Goal: Transaction & Acquisition: Obtain resource

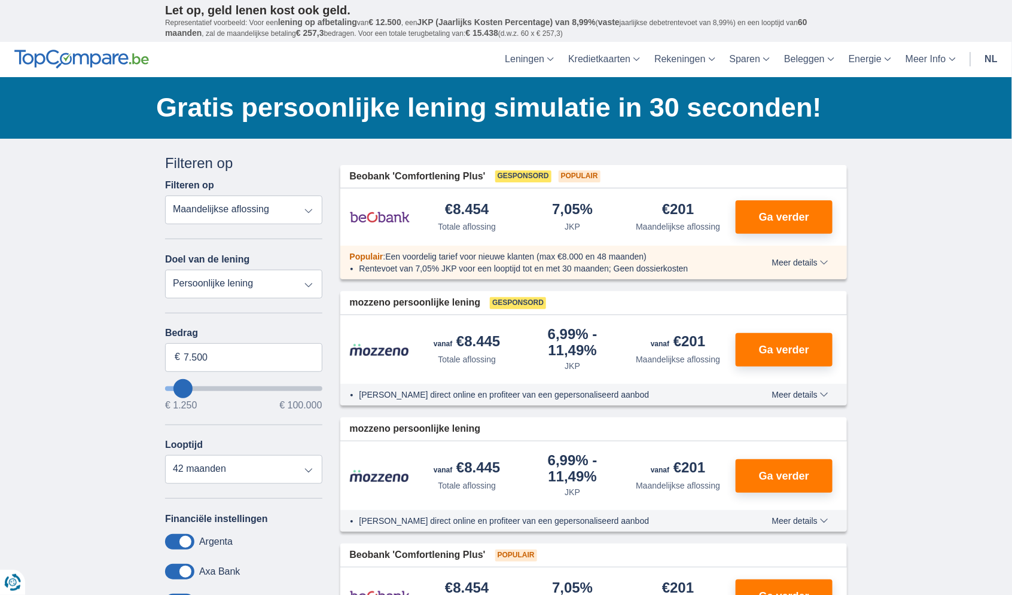
click at [266, 212] on select "Totale aflossing JKP Maandelijkse aflossing" at bounding box center [243, 210] width 157 height 29
click at [221, 290] on select "Persoonlijke lening Auto Moto / fiets Mobilhome / caravan Renovatie Energie Sch…" at bounding box center [243, 284] width 157 height 29
select select "other"
click at [165, 270] on select "Persoonlijke lening Auto Moto / fiets Mobilhome / caravan Renovatie Energie Sch…" at bounding box center [243, 284] width 157 height 29
type input "7.500"
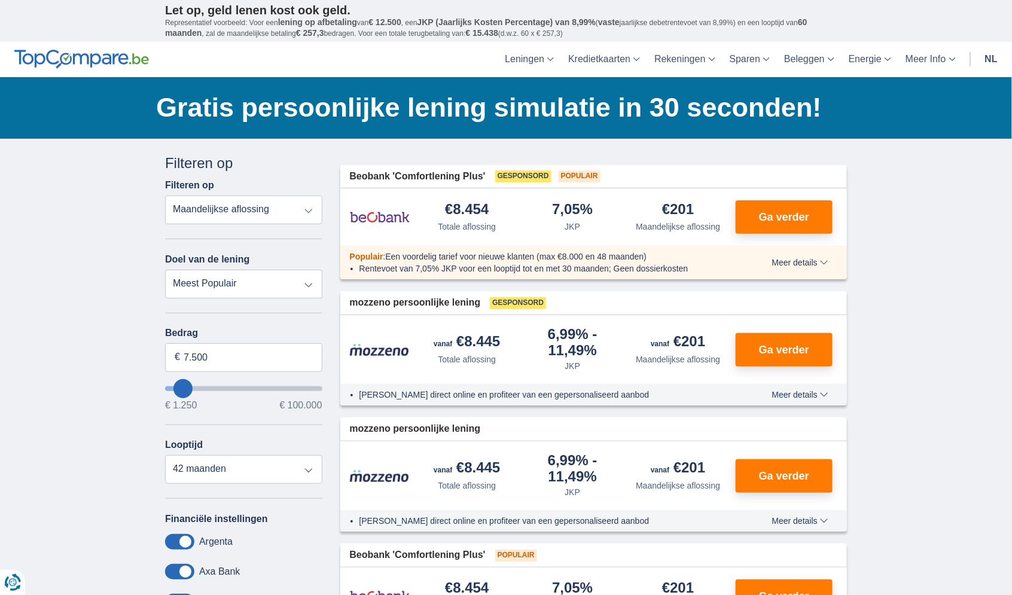
type input "7250"
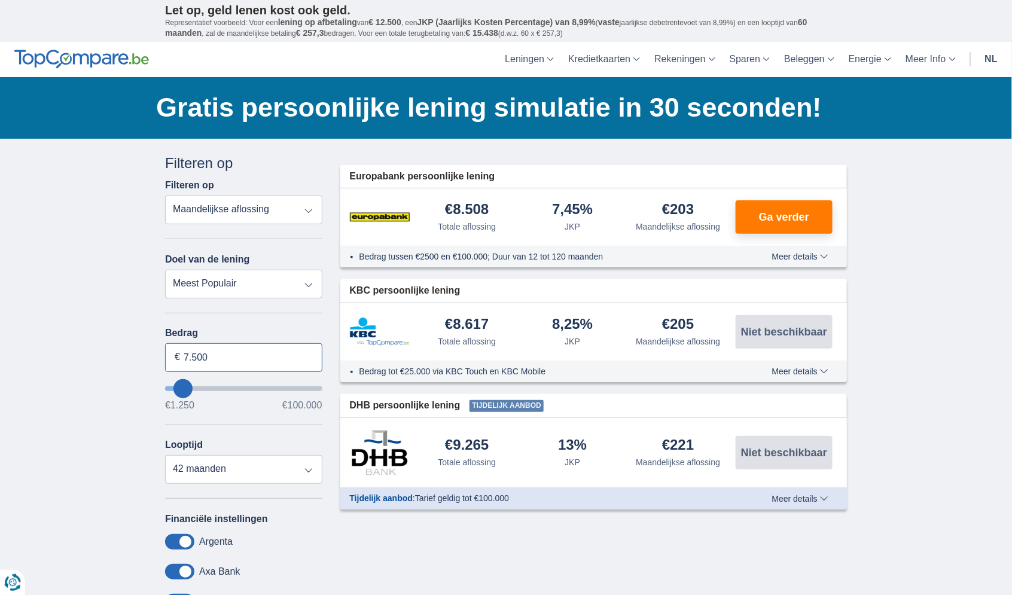
drag, startPoint x: 235, startPoint y: 362, endPoint x: 136, endPoint y: 353, distance: 99.1
click at [136, 353] on div "× widget.non-eligible-application.title widget.non-eligible-application.text no…" at bounding box center [506, 445] width 1012 height 612
type input "100.000"
type input "99250"
select select "120"
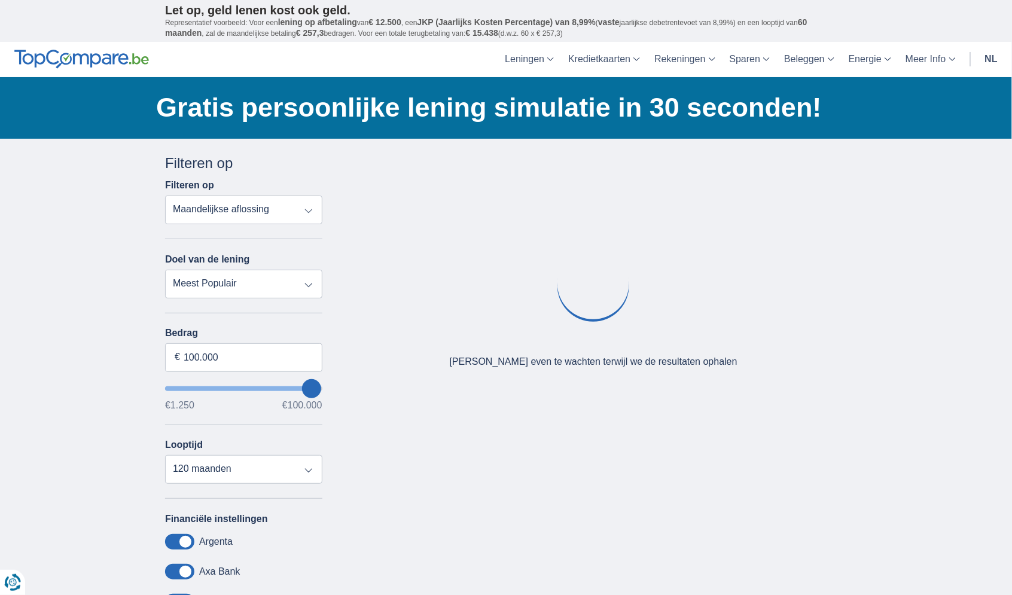
click at [101, 331] on div "× widget.non-eligible-application.title widget.non-eligible-application.text no…" at bounding box center [506, 445] width 1012 height 612
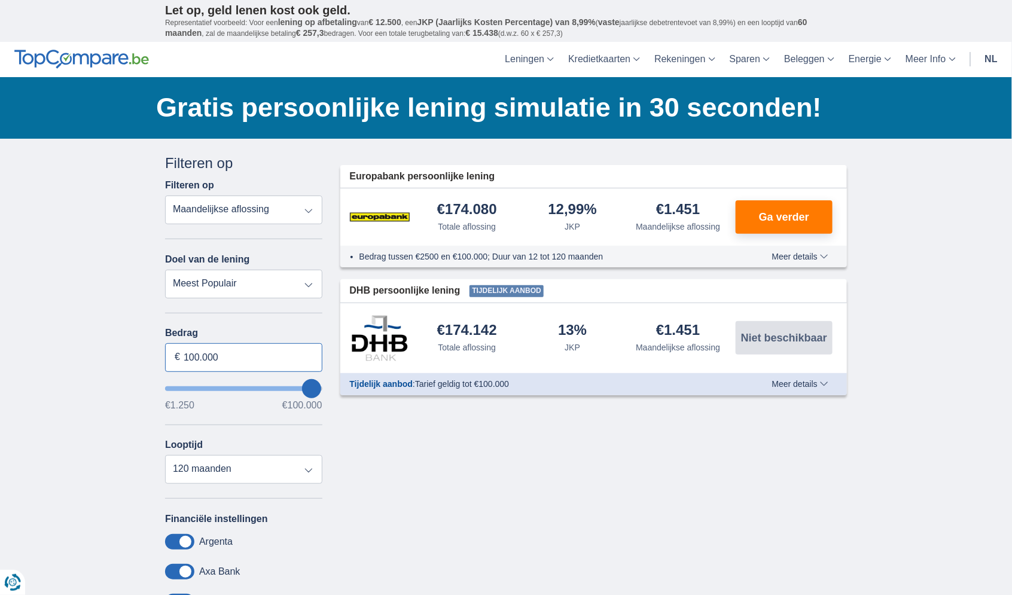
drag, startPoint x: 238, startPoint y: 361, endPoint x: 137, endPoint y: 348, distance: 102.1
click at [137, 348] on div "× widget.non-eligible-application.title widget.non-eligible-application.text no…" at bounding box center [506, 445] width 1012 height 612
type input "26.314"
click at [92, 363] on div "× widget.non-eligible-application.title widget.non-eligible-application.text no…" at bounding box center [506, 445] width 1012 height 612
type input "26250"
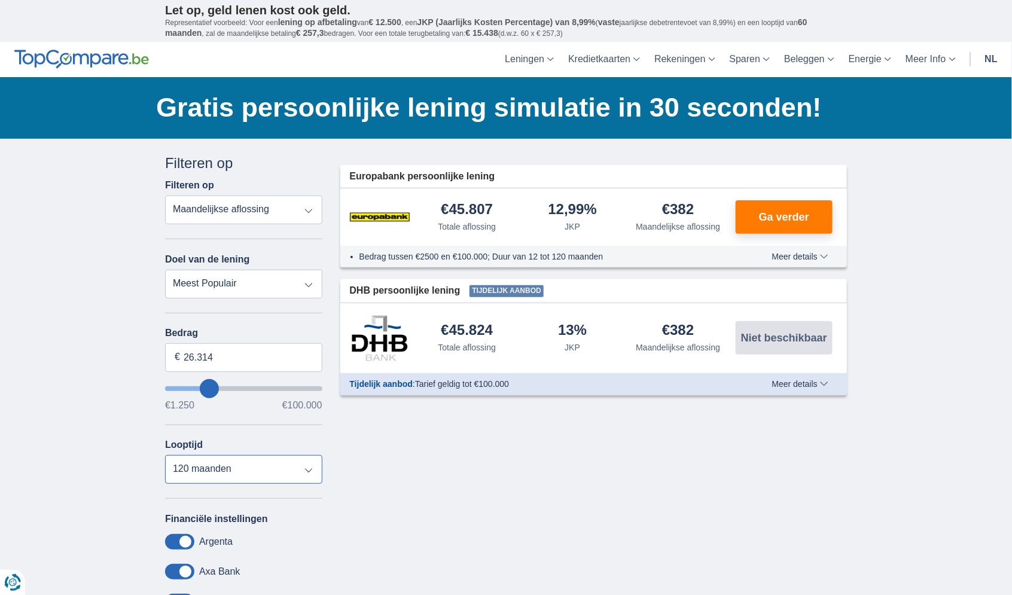
click at [285, 466] on select "12 maanden 18 maanden 24 maanden 30 maanden 36 maanden 42 maanden 48 maanden 60…" at bounding box center [243, 469] width 157 height 29
click at [127, 263] on div "× widget.non-eligible-application.title widget.non-eligible-application.text no…" at bounding box center [506, 445] width 1012 height 612
click at [247, 281] on select "Persoonlijke lening Auto Moto / fiets Mobilhome / caravan Renovatie Energie Sch…" at bounding box center [243, 284] width 157 height 29
click at [268, 284] on select "Persoonlijke lening Auto Moto / fiets Mobilhome / caravan Renovatie Energie Sch…" at bounding box center [243, 284] width 157 height 29
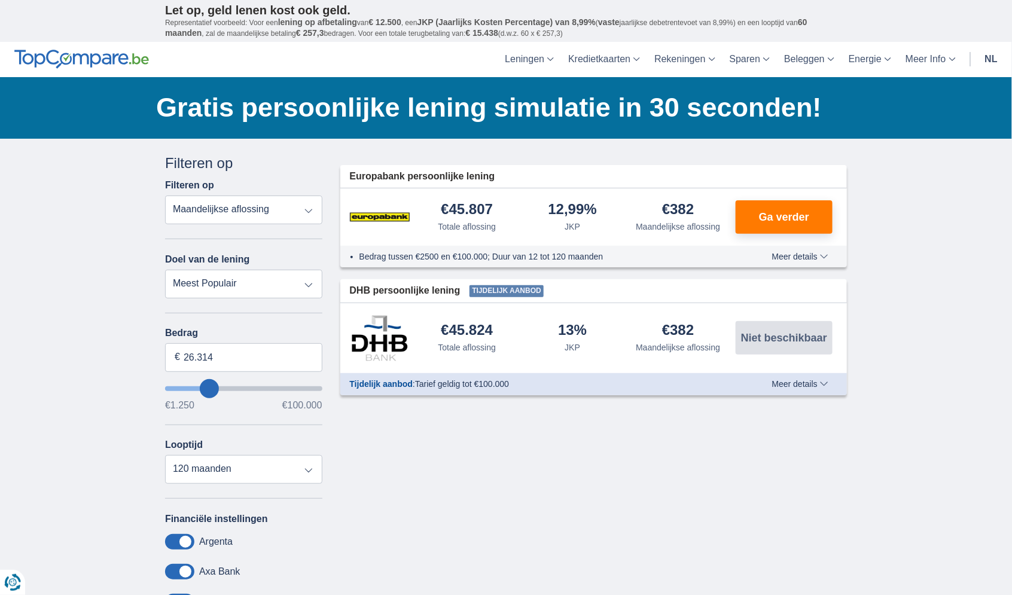
click at [221, 276] on select "Persoonlijke lening Auto Moto / fiets Mobilhome / caravan Renovatie Energie Sch…" at bounding box center [243, 284] width 157 height 29
click at [211, 475] on select "12 maanden 18 maanden 24 maanden 30 maanden 36 maanden 42 maanden 48 maanden 60…" at bounding box center [243, 469] width 157 height 29
select select "12"
click at [165, 456] on select "12 maanden 18 maanden 24 maanden 30 maanden 36 maanden 42 maanden 48 maanden 60…" at bounding box center [243, 469] width 157 height 29
